Goal: Task Accomplishment & Management: Manage account settings

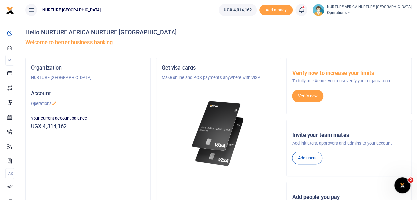
click at [305, 9] on icon at bounding box center [301, 9] width 7 height 7
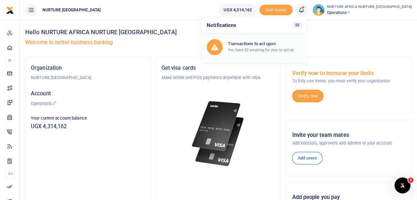
click at [276, 47] on small "You have 52 awaiting for your to act on" at bounding box center [261, 49] width 66 height 5
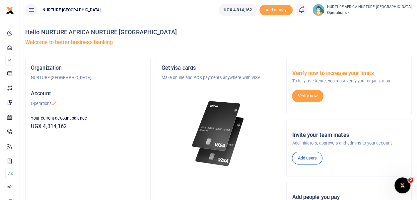
click at [305, 10] on span at bounding box center [305, 10] width 0 height 0
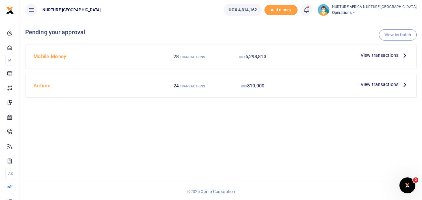
click at [378, 83] on span "View transactions" at bounding box center [380, 84] width 38 height 7
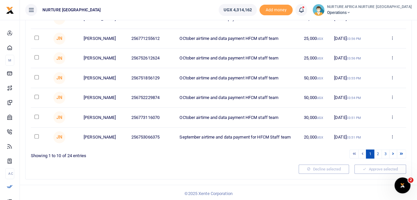
scroll to position [147, 0]
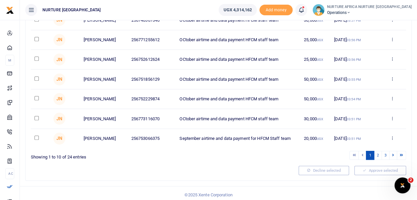
click at [305, 11] on icon at bounding box center [301, 9] width 7 height 7
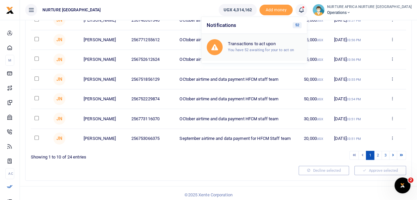
click at [294, 49] on small "You have 52 awaiting for your to act on" at bounding box center [261, 49] width 66 height 5
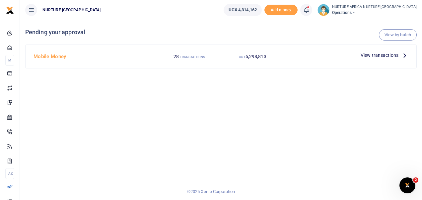
click at [379, 53] on span "View transactions" at bounding box center [380, 54] width 38 height 7
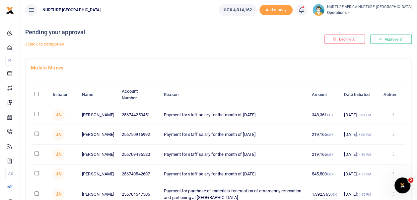
click at [37, 116] on input "checkbox" at bounding box center [37, 114] width 4 height 4
checkbox input "true"
click at [36, 134] on input "checkbox" at bounding box center [37, 133] width 4 height 4
checkbox input "true"
click at [35, 155] on input "checkbox" at bounding box center [37, 153] width 4 height 4
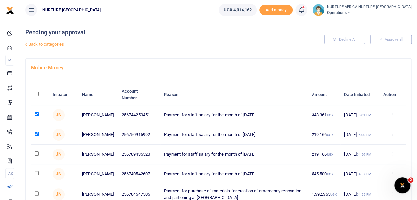
checkbox input "true"
click at [36, 175] on input "checkbox" at bounding box center [37, 173] width 4 height 4
checkbox input "true"
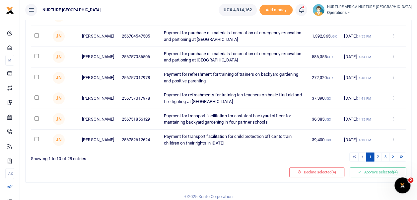
scroll to position [165, 0]
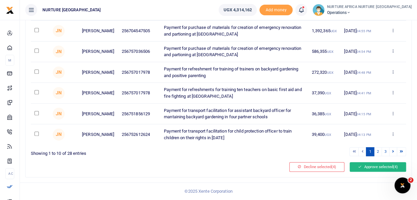
click at [376, 167] on button "Approve selected (4)" at bounding box center [378, 166] width 56 height 9
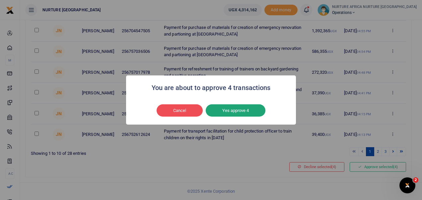
click at [254, 112] on button "Yes approve 4" at bounding box center [236, 110] width 60 height 13
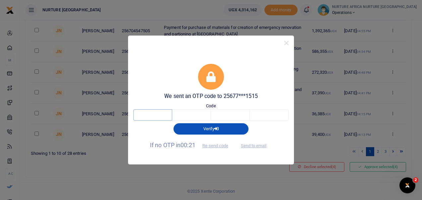
click at [153, 117] on input "text" at bounding box center [152, 114] width 39 height 11
type input "4"
type input "6"
type input "8"
type input "7"
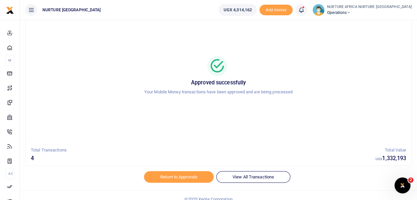
scroll to position [32, 0]
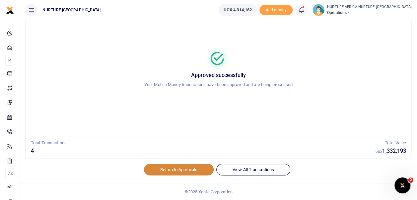
click at [166, 172] on link "Return to Approvals" at bounding box center [179, 169] width 70 height 11
click at [184, 169] on link "Return to Approvals" at bounding box center [179, 169] width 70 height 11
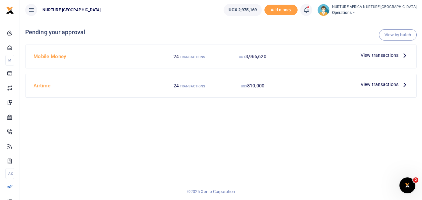
click at [388, 53] on span "View transactions" at bounding box center [380, 54] width 38 height 7
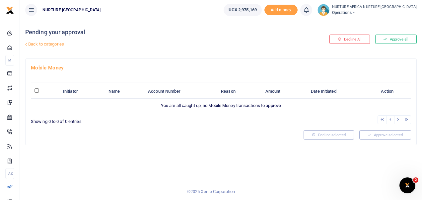
click at [52, 42] on link "Back to categories" at bounding box center [154, 44] width 261 height 11
click at [44, 43] on link "Back to categories" at bounding box center [154, 44] width 261 height 11
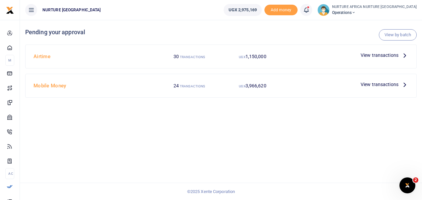
click at [373, 81] on span "View transactions" at bounding box center [380, 84] width 38 height 7
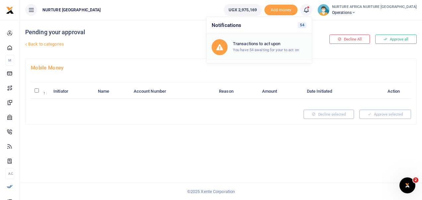
click at [282, 46] on div "Transactions to act upon You have 54 awaiting for your to act on" at bounding box center [270, 47] width 74 height 12
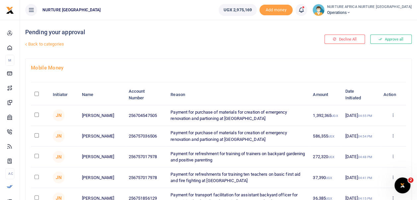
click at [38, 116] on input "checkbox" at bounding box center [37, 115] width 4 height 4
checkbox input "true"
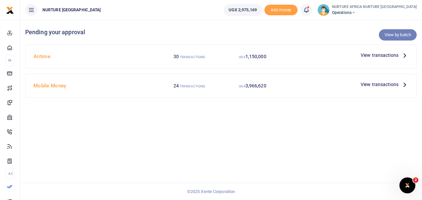
click at [404, 35] on link "View by batch" at bounding box center [398, 34] width 38 height 11
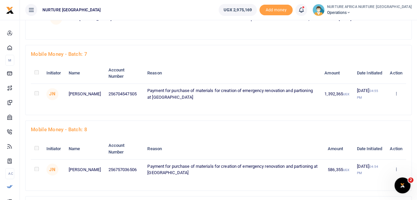
scroll to position [422, 0]
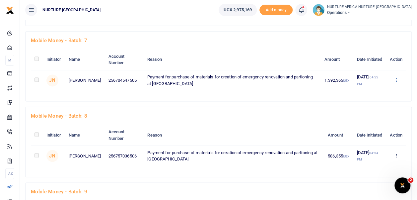
click at [397, 77] on icon at bounding box center [396, 79] width 4 height 5
click at [370, 87] on link "Approve" at bounding box center [372, 90] width 52 height 9
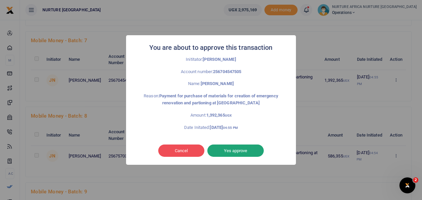
click at [232, 151] on button "Yes approve" at bounding box center [236, 150] width 56 height 13
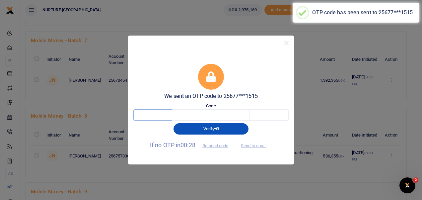
click at [159, 118] on input "text" at bounding box center [152, 114] width 39 height 11
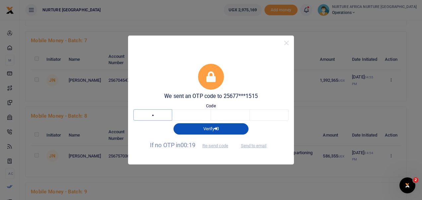
type input "2"
type input "1"
type input "5"
type input "9"
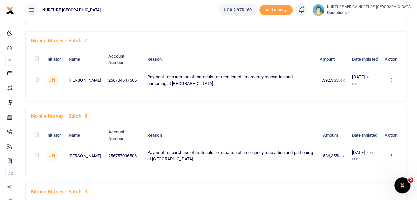
click at [391, 78] on icon at bounding box center [391, 79] width 4 height 5
click at [366, 86] on link "Approve" at bounding box center [367, 90] width 52 height 9
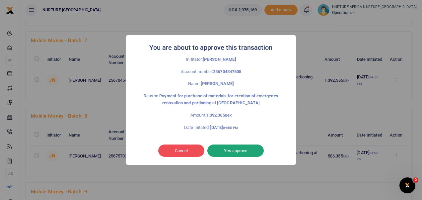
click at [233, 152] on button "Yes approve" at bounding box center [236, 150] width 56 height 13
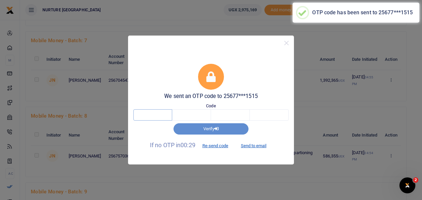
click at [150, 114] on input "text" at bounding box center [152, 114] width 39 height 11
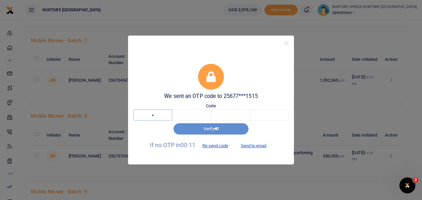
type input "4"
type input "8"
type input "3"
type input "0"
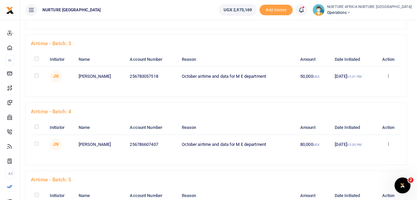
scroll to position [0, 0]
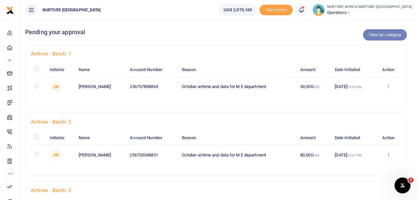
click at [377, 34] on link "View by category" at bounding box center [385, 34] width 44 height 11
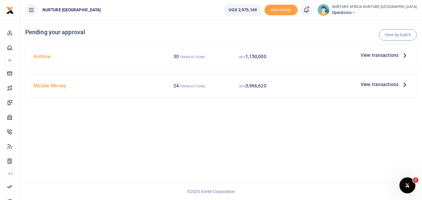
click at [370, 82] on span "View transactions" at bounding box center [380, 84] width 38 height 7
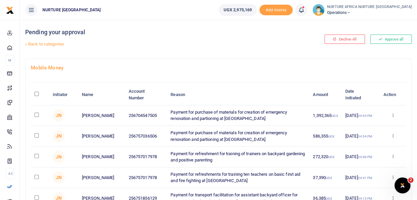
click at [35, 114] on input "checkbox" at bounding box center [37, 115] width 4 height 4
checkbox input "true"
click at [38, 134] on input "checkbox" at bounding box center [37, 135] width 4 height 4
checkbox input "true"
click at [305, 12] on icon at bounding box center [301, 9] width 7 height 7
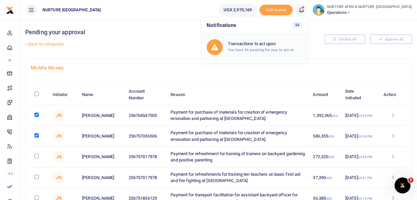
click at [285, 43] on h6 "Transactions to act upon" at bounding box center [265, 43] width 74 height 5
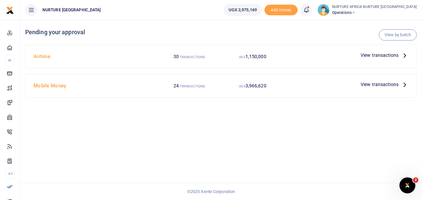
click at [375, 83] on span "View transactions" at bounding box center [380, 84] width 38 height 7
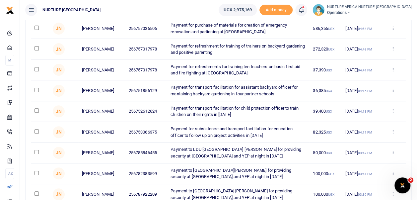
scroll to position [165, 0]
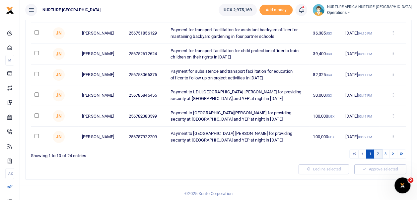
click at [379, 150] on link "2" at bounding box center [378, 153] width 8 height 9
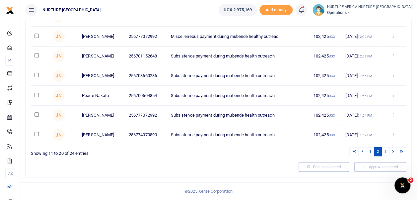
click at [379, 150] on link "2" at bounding box center [378, 151] width 8 height 9
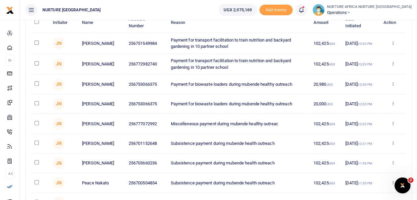
scroll to position [68, 0]
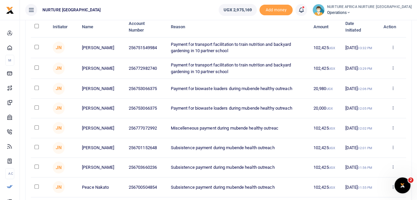
click at [36, 108] on input "checkbox" at bounding box center [37, 107] width 4 height 4
checkbox input "true"
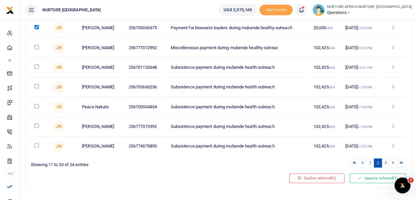
scroll to position [165, 0]
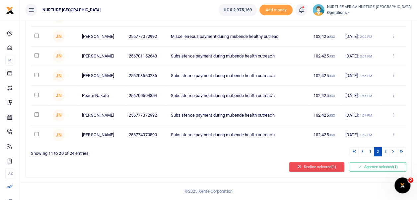
click at [328, 170] on button "Decline selected (1)" at bounding box center [317, 166] width 55 height 9
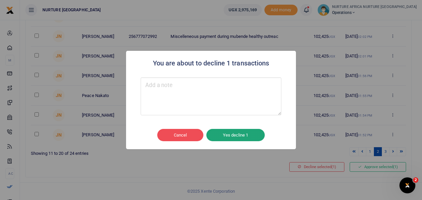
click at [247, 135] on button "Yes decline 1" at bounding box center [236, 135] width 58 height 13
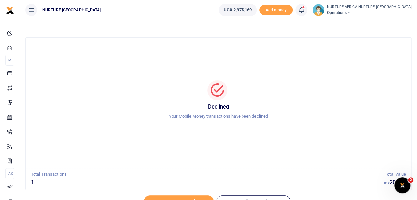
click at [305, 11] on icon at bounding box center [301, 9] width 7 height 7
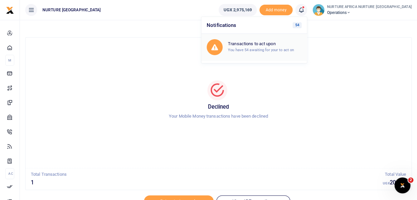
click at [290, 49] on small "You have 54 awaiting for your to act on" at bounding box center [261, 49] width 66 height 5
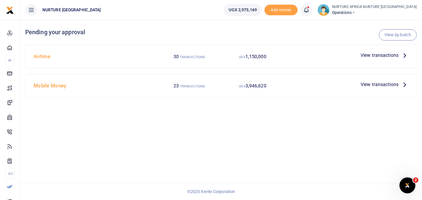
click at [384, 84] on span "View transactions" at bounding box center [380, 84] width 38 height 7
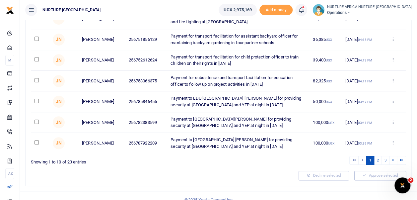
scroll to position [165, 0]
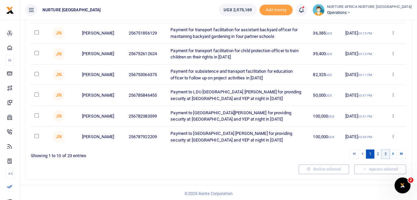
click at [386, 151] on link "3" at bounding box center [386, 153] width 8 height 9
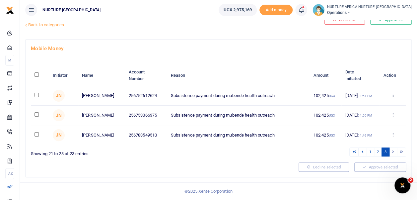
click at [37, 93] on input "checkbox" at bounding box center [37, 95] width 4 height 4
checkbox input "true"
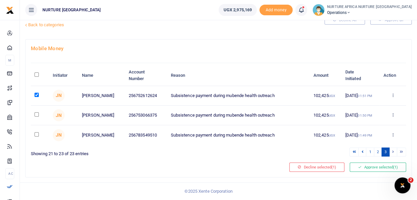
click at [38, 74] on input "\a \a : activate to sort column descending" at bounding box center [37, 74] width 4 height 4
checkbox input "true"
click at [380, 152] on link "2" at bounding box center [378, 151] width 8 height 9
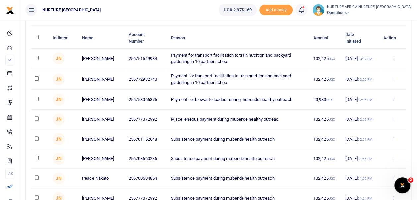
scroll to position [53, 0]
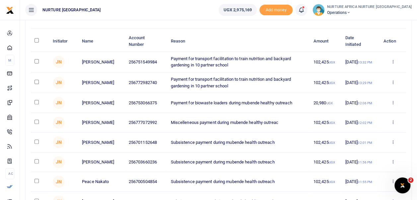
click at [35, 41] on input "\a \a : activate to sort column descending" at bounding box center [37, 40] width 4 height 4
checkbox input "true"
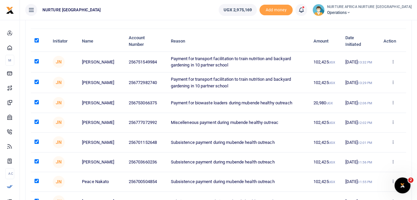
checkbox input "true"
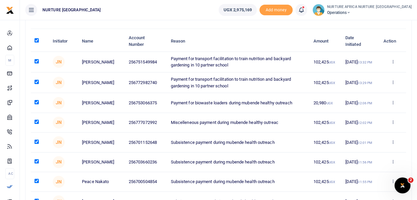
checkbox input "true"
click at [36, 103] on input "checkbox" at bounding box center [37, 102] width 4 height 4
checkbox input "false"
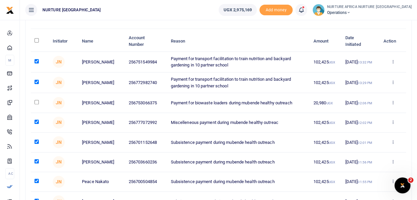
click at [37, 82] on input "checkbox" at bounding box center [37, 82] width 4 height 4
checkbox input "false"
click at [36, 62] on input "checkbox" at bounding box center [37, 61] width 4 height 4
checkbox input "false"
click at [36, 102] on input "checkbox" at bounding box center [37, 102] width 4 height 4
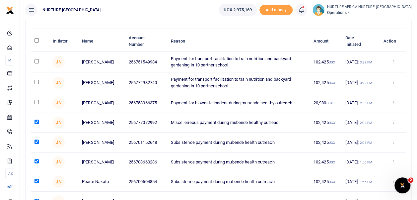
checkbox input "true"
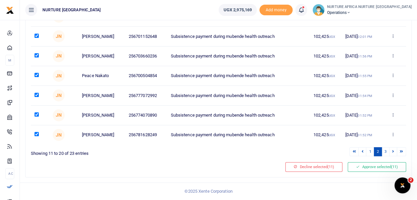
scroll to position [165, 0]
click at [372, 165] on button "Approve selected (11)" at bounding box center [377, 166] width 58 height 9
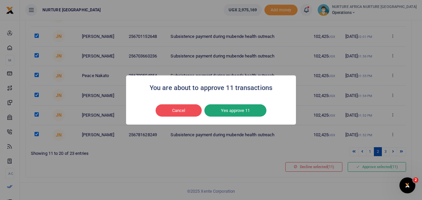
click at [235, 110] on button "Yes approve 11" at bounding box center [236, 110] width 62 height 13
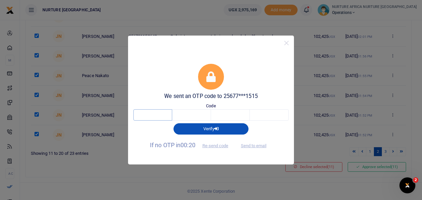
click at [160, 117] on input "text" at bounding box center [152, 114] width 39 height 11
type input "5"
type input "3"
type input "2"
type input "7"
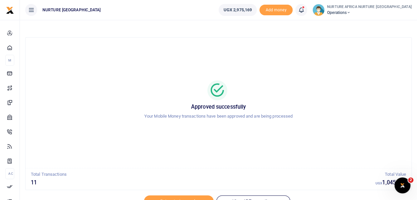
click at [305, 7] on icon at bounding box center [301, 9] width 7 height 7
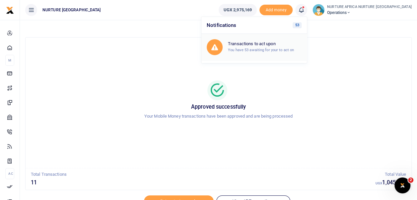
click at [277, 44] on h6 "Transactions to act upon" at bounding box center [265, 43] width 74 height 5
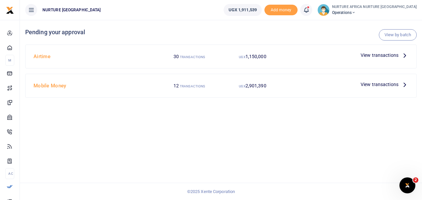
click at [380, 82] on span "View transactions" at bounding box center [380, 84] width 38 height 7
